Goal: Register for event/course

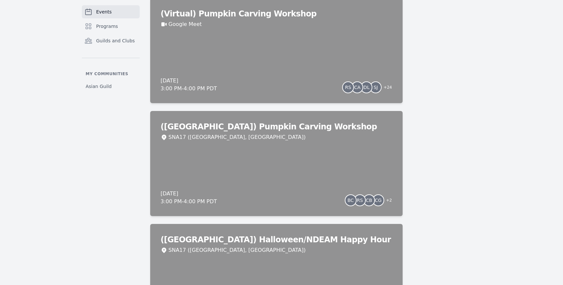
scroll to position [421, 0]
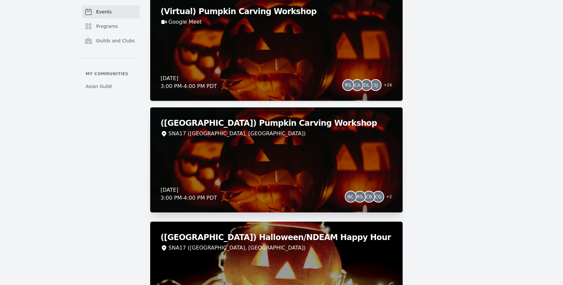
click at [338, 164] on div "([GEOGRAPHIC_DATA]) Pumpkin Carving Workshop SNA17 ([GEOGRAPHIC_DATA], [GEOGRAP…" at bounding box center [276, 160] width 252 height 105
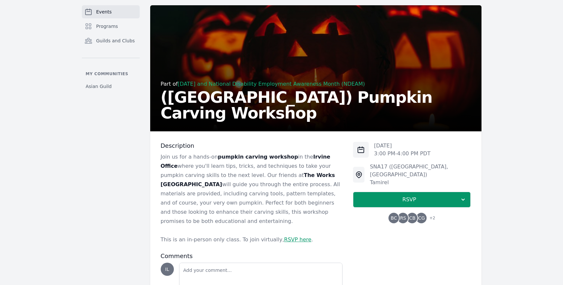
scroll to position [33, 0]
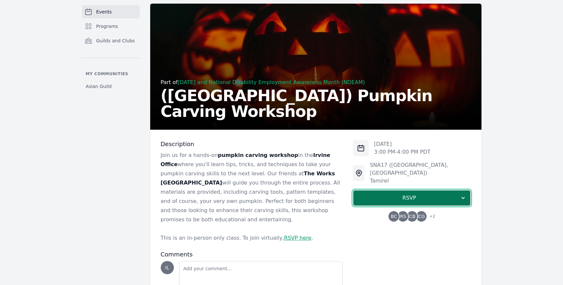
click at [393, 194] on span "RSVP" at bounding box center [409, 198] width 101 height 8
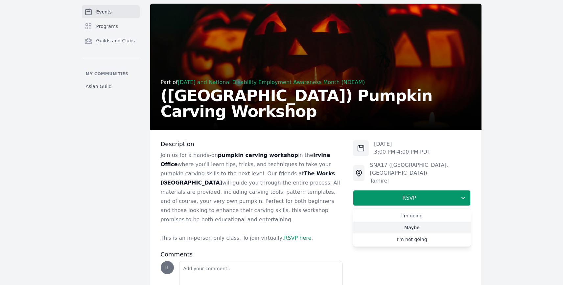
click at [405, 222] on link "Maybe" at bounding box center [412, 228] width 118 height 12
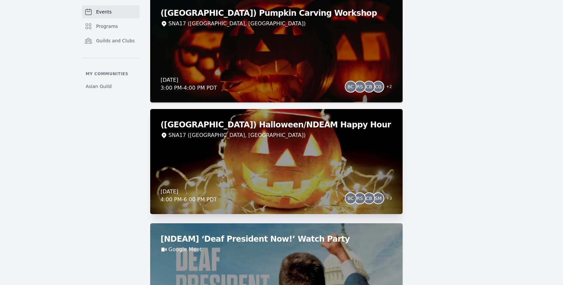
scroll to position [538, 0]
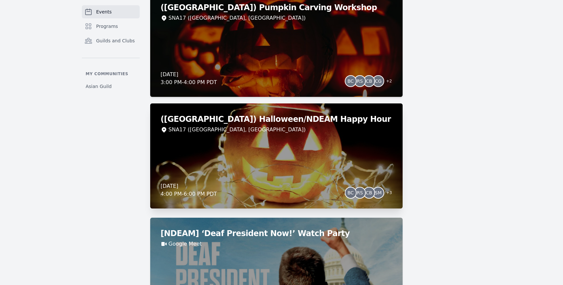
click at [300, 150] on div "([GEOGRAPHIC_DATA]) Halloween/NDEAM Happy Hour SNA17 ([GEOGRAPHIC_DATA], [GEOGR…" at bounding box center [276, 156] width 252 height 105
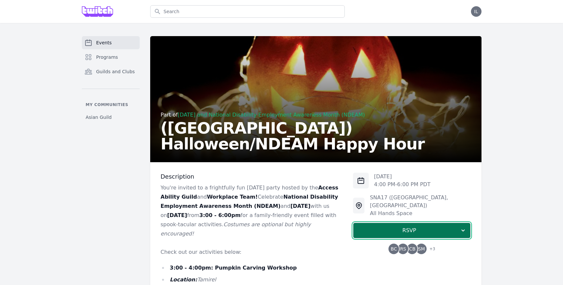
click at [417, 227] on span "RSVP" at bounding box center [409, 231] width 101 height 8
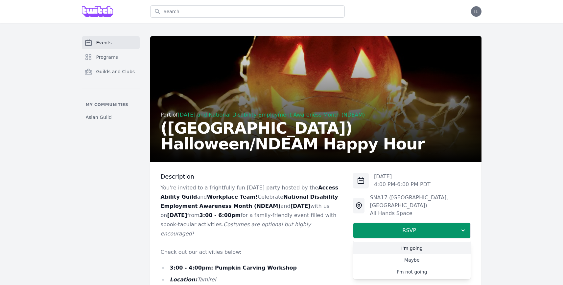
click at [423, 243] on link "I'm going" at bounding box center [412, 249] width 118 height 12
click at [426, 244] on span "SM" at bounding box center [421, 249] width 11 height 11
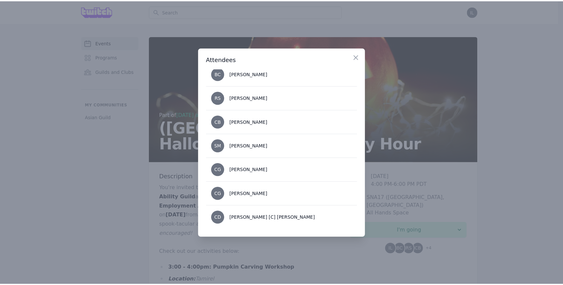
scroll to position [19, 0]
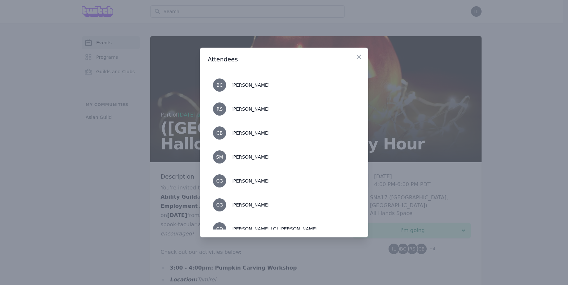
click at [339, 249] on div at bounding box center [284, 142] width 568 height 285
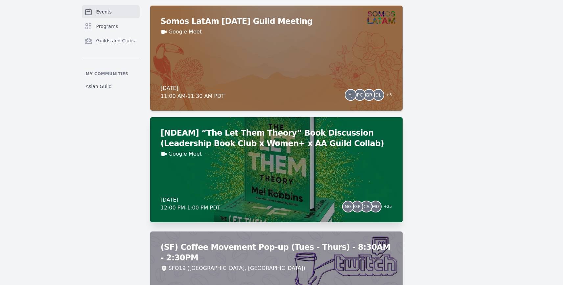
scroll to position [1203, 0]
click at [243, 179] on div "[NDEAM] “The Let Them Theory” Book Discussion (Leadership Book Club x Women+ x …" at bounding box center [276, 169] width 252 height 105
